Goal: Check status: Check status

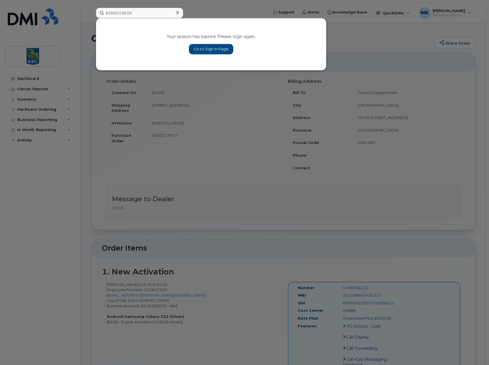
type input "6500219639"
click at [196, 51] on link "Go to Sign In Page" at bounding box center [211, 49] width 44 height 10
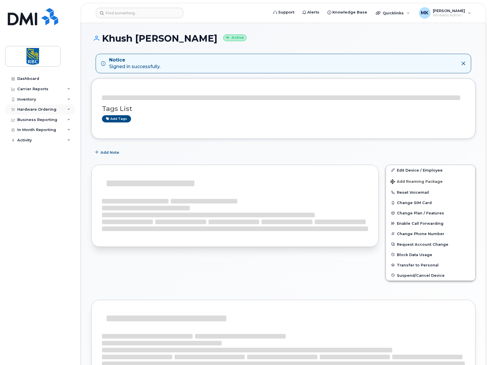
click at [50, 110] on div "Hardware Ordering" at bounding box center [36, 109] width 39 height 5
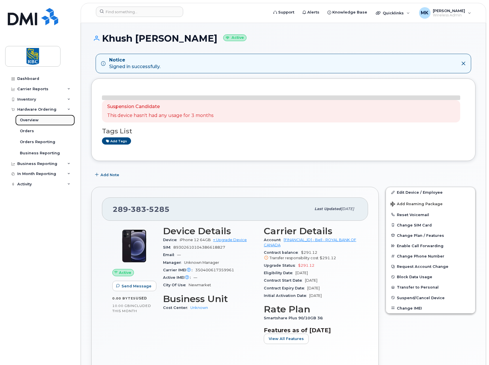
click at [39, 121] on link "Overview" at bounding box center [45, 120] width 60 height 11
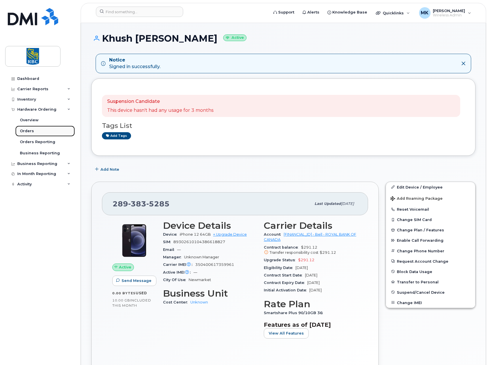
click at [28, 134] on div "Orders" at bounding box center [27, 131] width 14 height 5
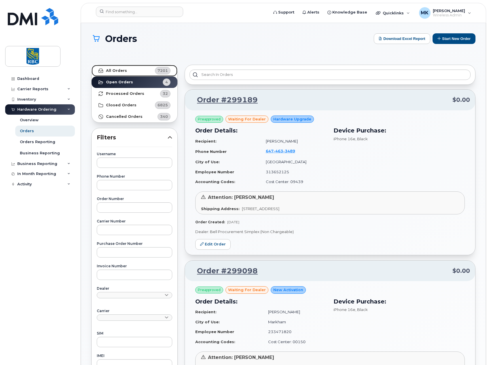
click at [106, 73] on link "All Orders 7201" at bounding box center [134, 71] width 86 height 12
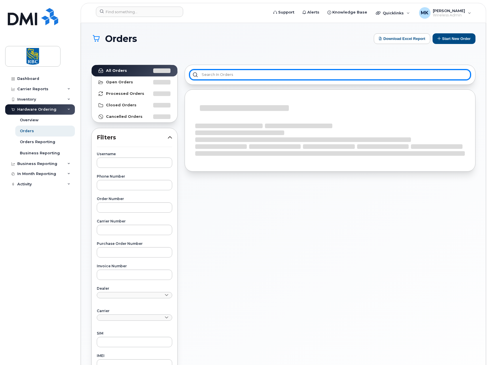
click at [245, 77] on input "text" at bounding box center [329, 75] width 281 height 10
paste input "6500219639"
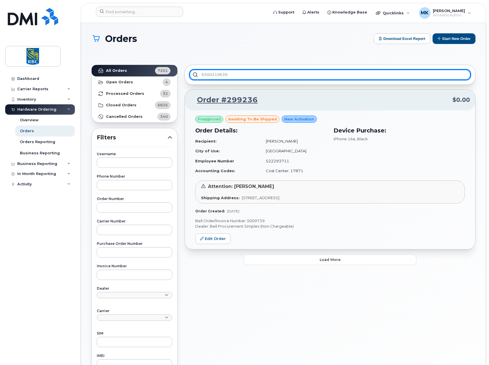
type input "6500219639"
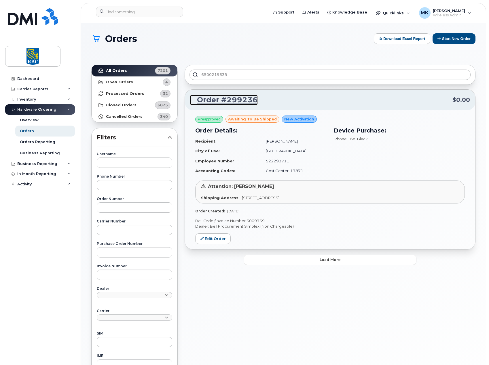
click at [231, 97] on link "Order #299236" at bounding box center [224, 100] width 68 height 10
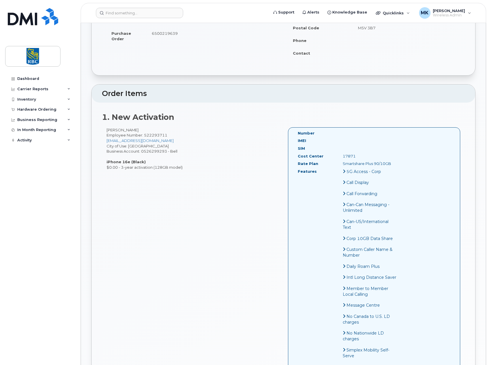
scroll to position [115, 0]
